Goal: Complete application form

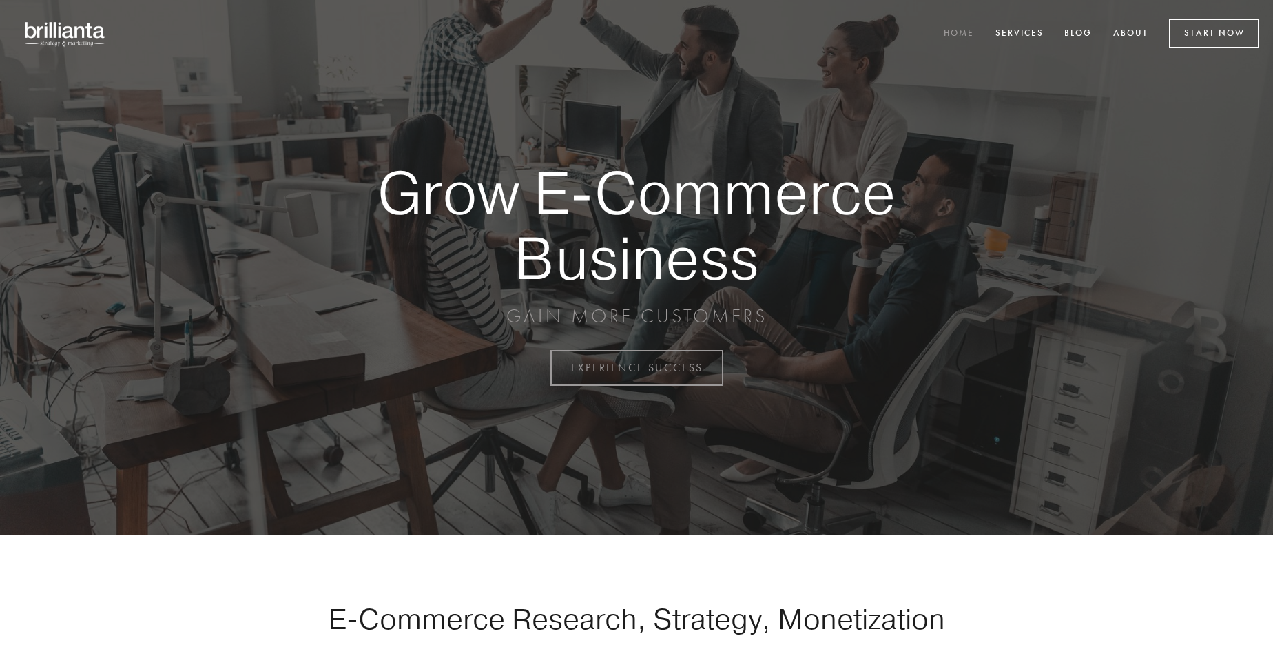
scroll to position [3611, 0]
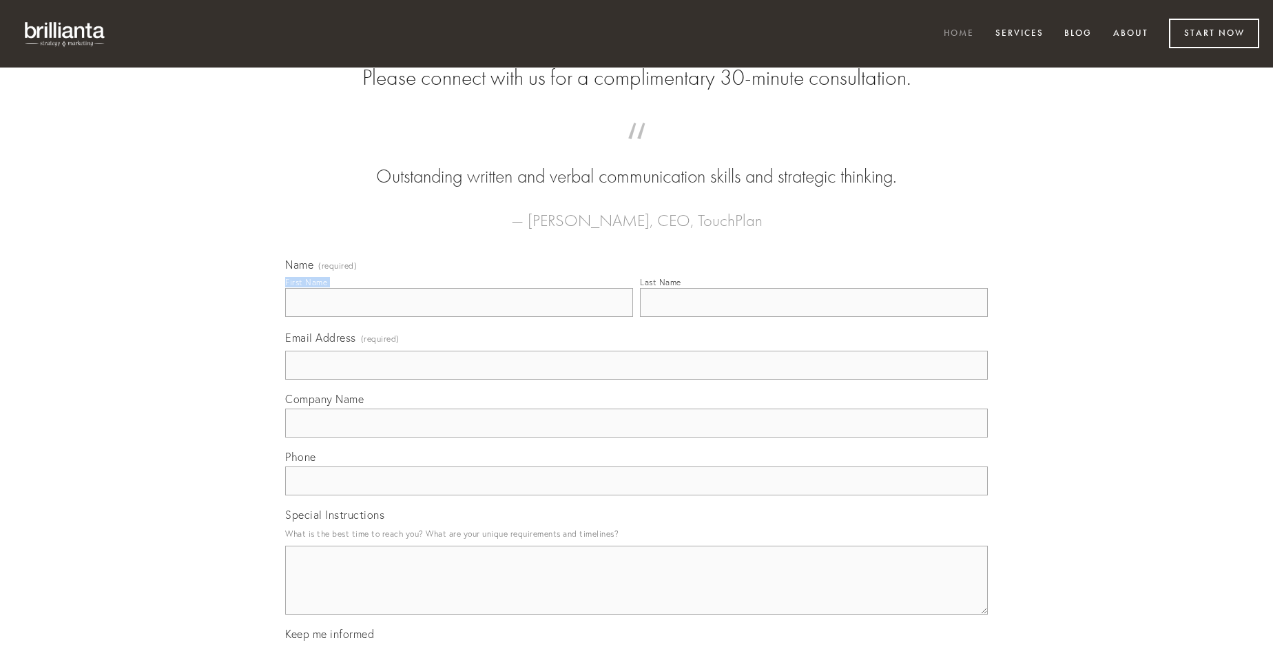
type input "[PERSON_NAME]"
click at [813, 317] on input "Last Name" at bounding box center [814, 302] width 348 height 29
type input "[PERSON_NAME]"
click at [636, 380] on input "Email Address (required)" at bounding box center [636, 365] width 703 height 29
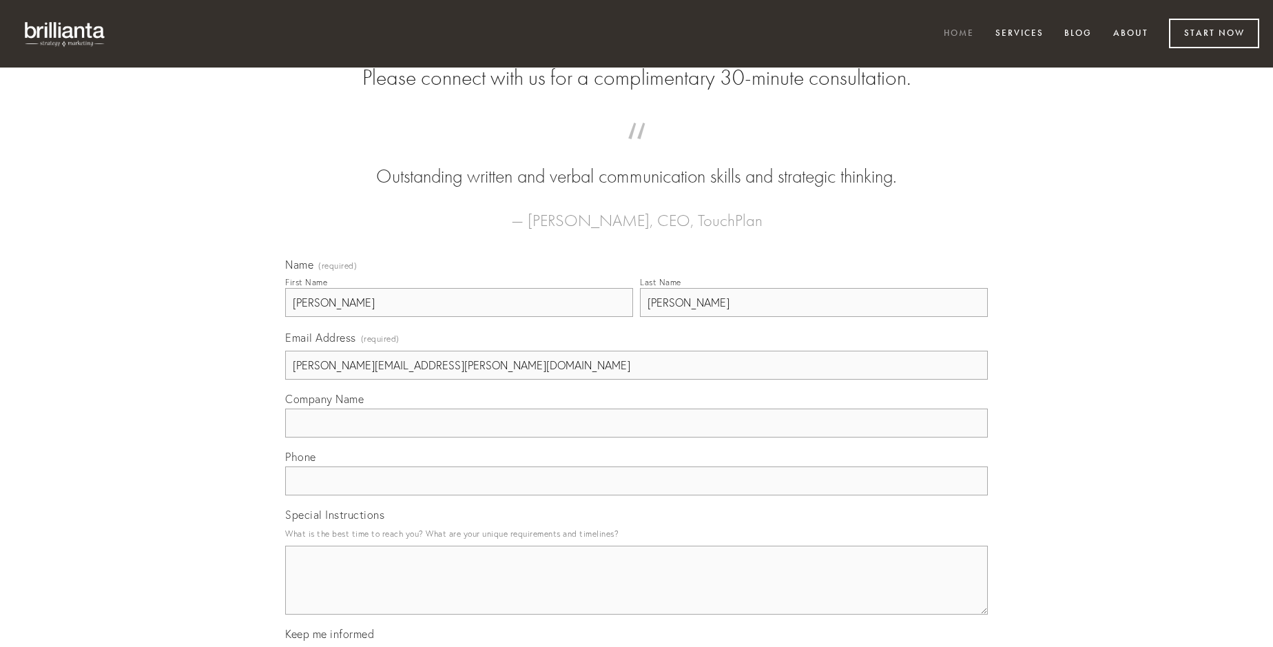
type input "[PERSON_NAME][EMAIL_ADDRESS][PERSON_NAME][DOMAIN_NAME]"
click at [636, 437] on input "Company Name" at bounding box center [636, 422] width 703 height 29
type input "una"
click at [636, 495] on input "text" at bounding box center [636, 480] width 703 height 29
click at [636, 592] on textarea "Special Instructions" at bounding box center [636, 580] width 703 height 69
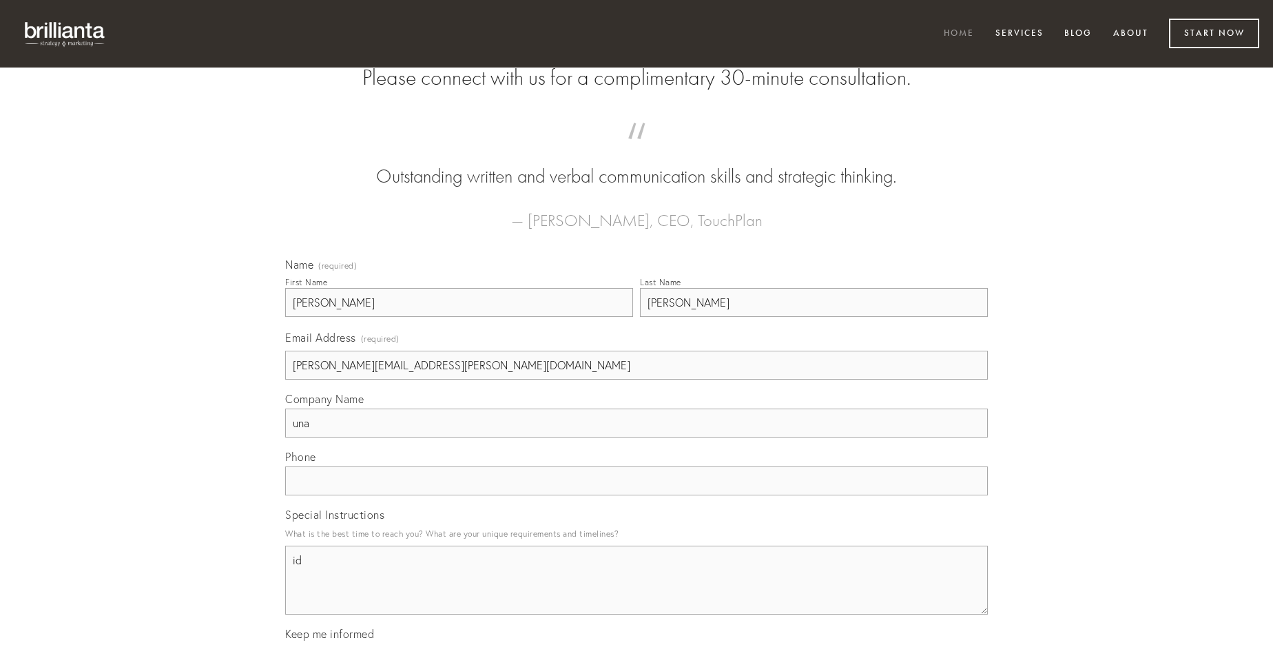
type textarea "id"
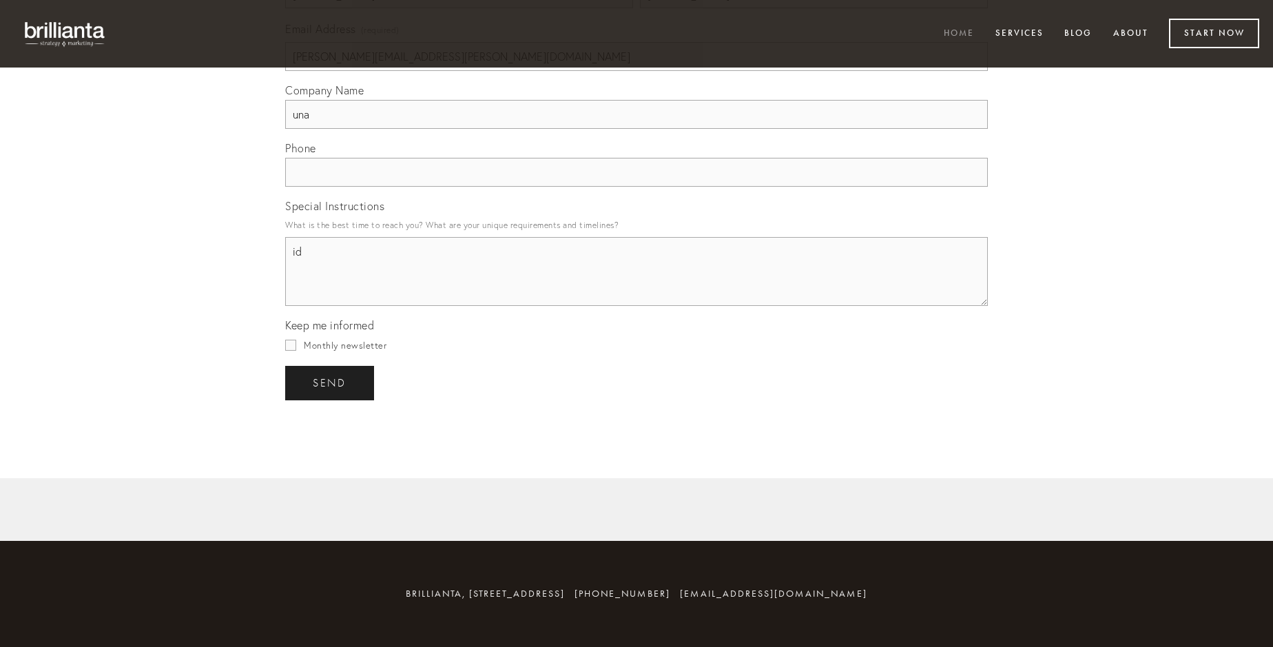
click at [331, 382] on span "send" at bounding box center [330, 383] width 34 height 12
